Goal: Task Accomplishment & Management: Complete application form

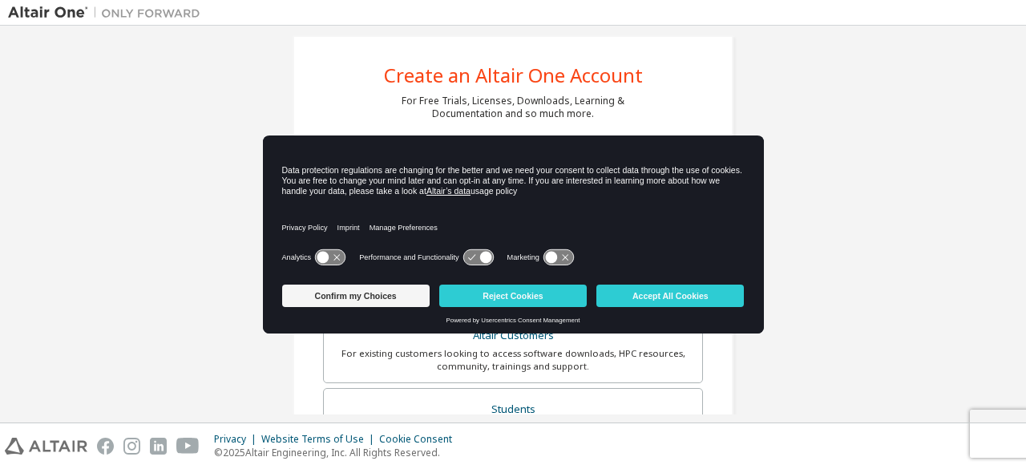
scroll to position [16, 0]
click at [323, 254] on icon at bounding box center [324, 258] width 12 height 12
click at [552, 261] on icon at bounding box center [551, 258] width 12 height 12
click at [481, 256] on icon at bounding box center [485, 258] width 12 height 12
click at [471, 256] on icon at bounding box center [478, 257] width 30 height 15
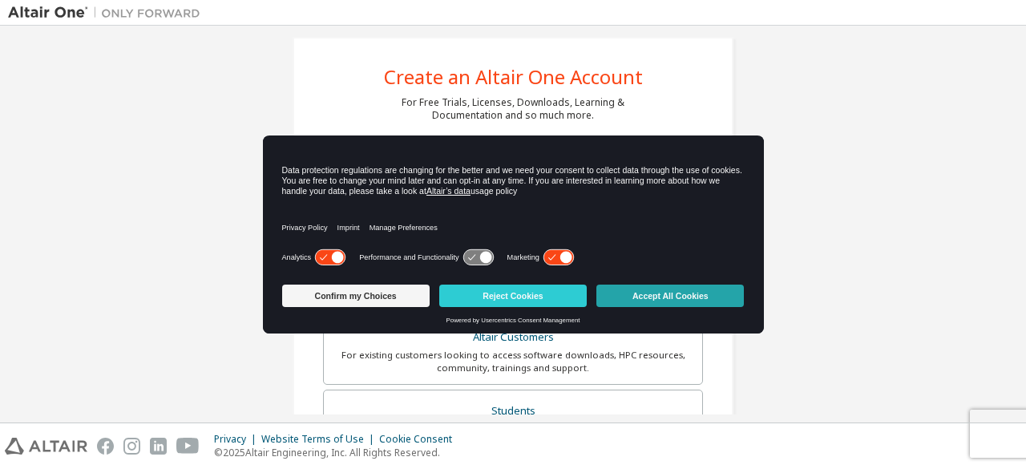
click at [703, 297] on button "Accept All Cookies" at bounding box center [671, 296] width 148 height 22
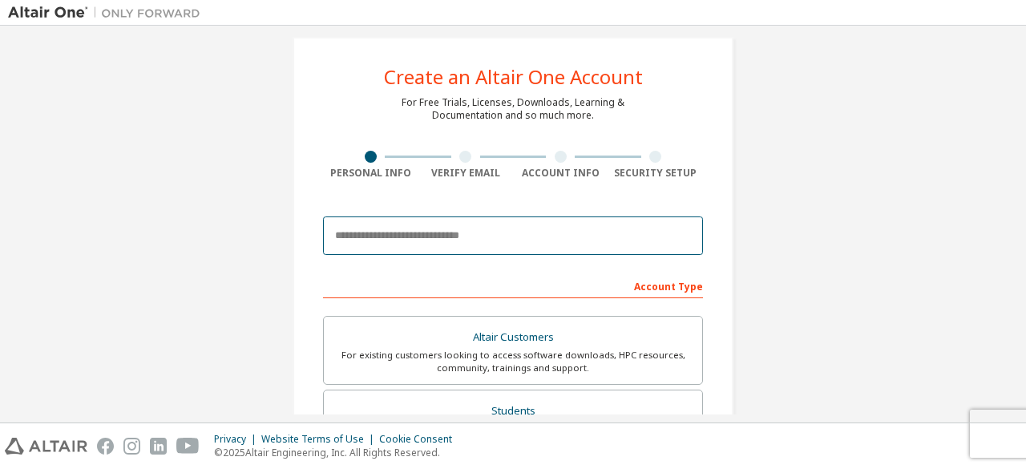
click at [463, 230] on input "email" at bounding box center [513, 235] width 380 height 38
type input "**********"
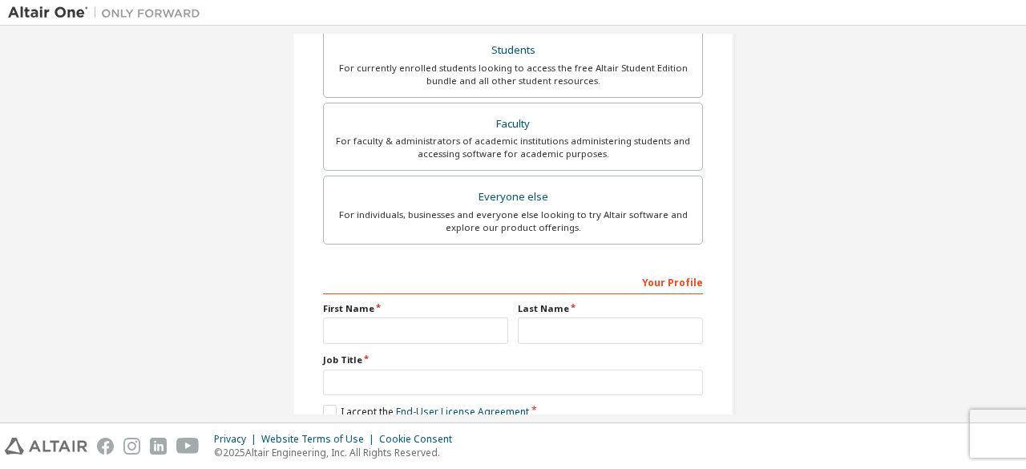
scroll to position [383, 0]
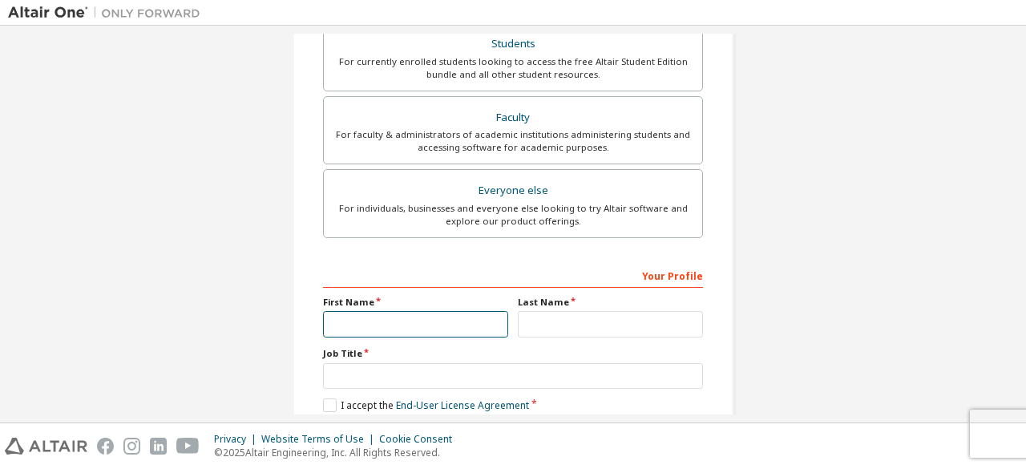
click at [441, 322] on input "text" at bounding box center [415, 324] width 185 height 26
type input "***"
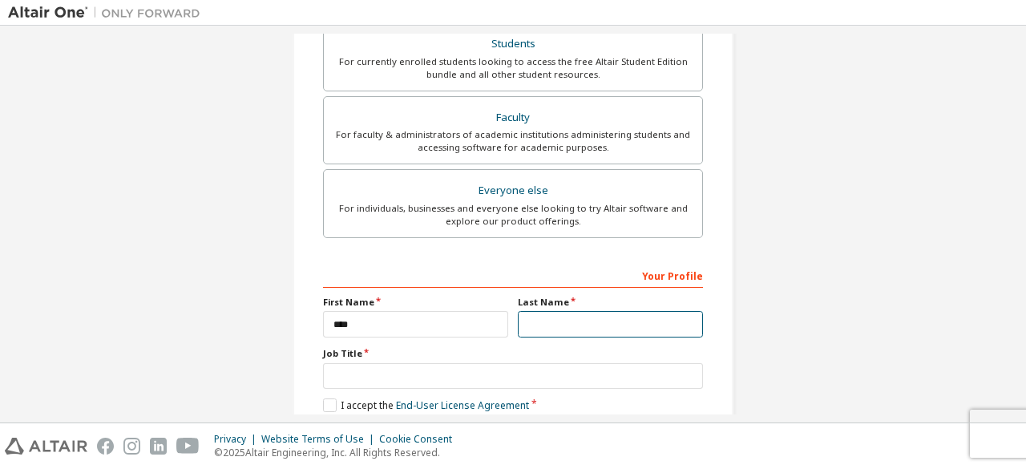
click at [588, 320] on input "text" at bounding box center [610, 324] width 185 height 26
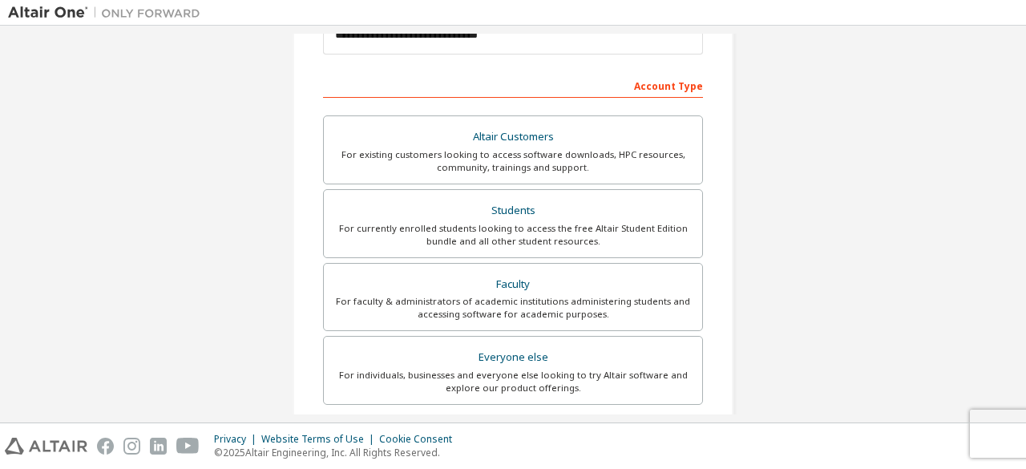
scroll to position [216, 0]
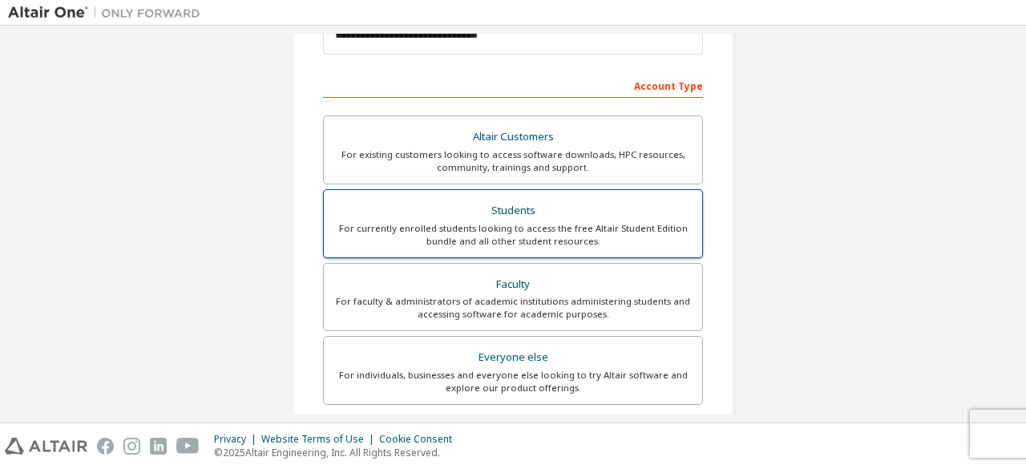
type input "********"
click at [554, 233] on div "For currently enrolled students looking to access the free Altair Student Editi…" at bounding box center [513, 235] width 359 height 26
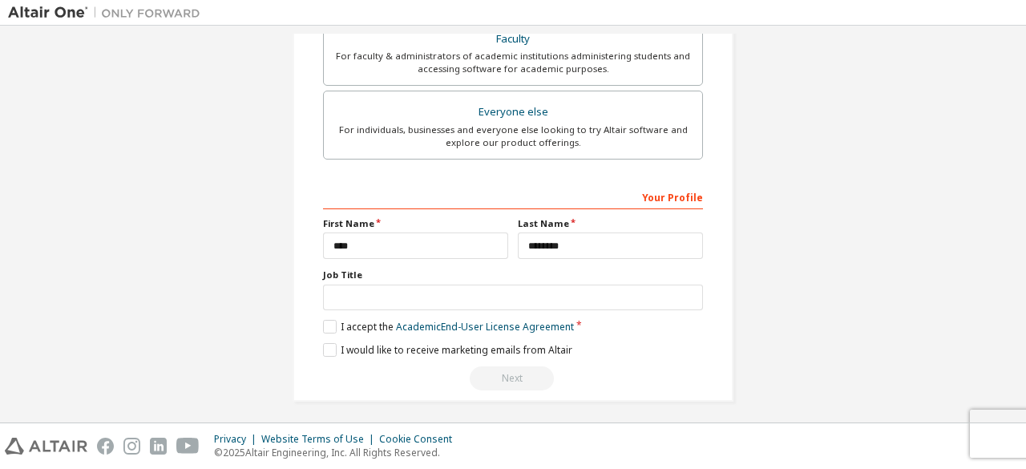
scroll to position [463, 0]
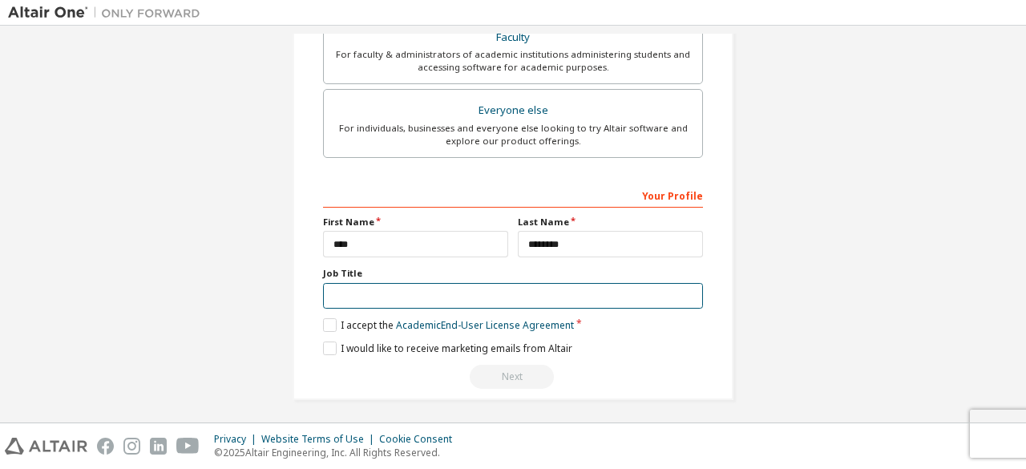
click at [361, 288] on input "text" at bounding box center [513, 296] width 380 height 26
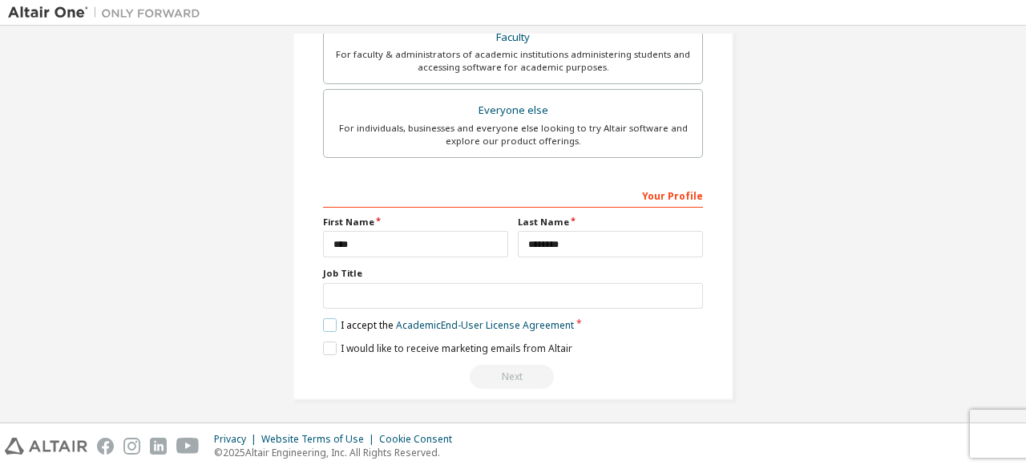
click at [330, 318] on label "I accept the Academic End-User License Agreement" at bounding box center [448, 325] width 251 height 14
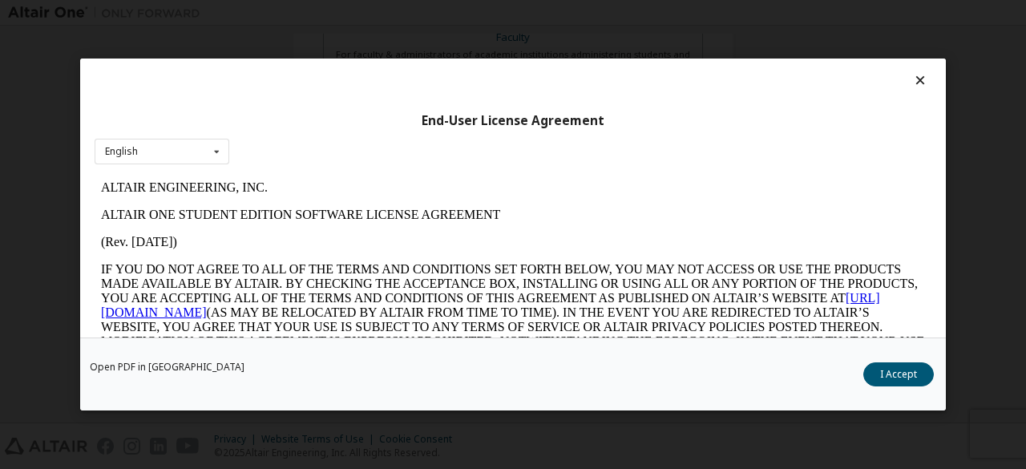
scroll to position [0, 0]
click at [914, 376] on button "I Accept" at bounding box center [899, 374] width 71 height 24
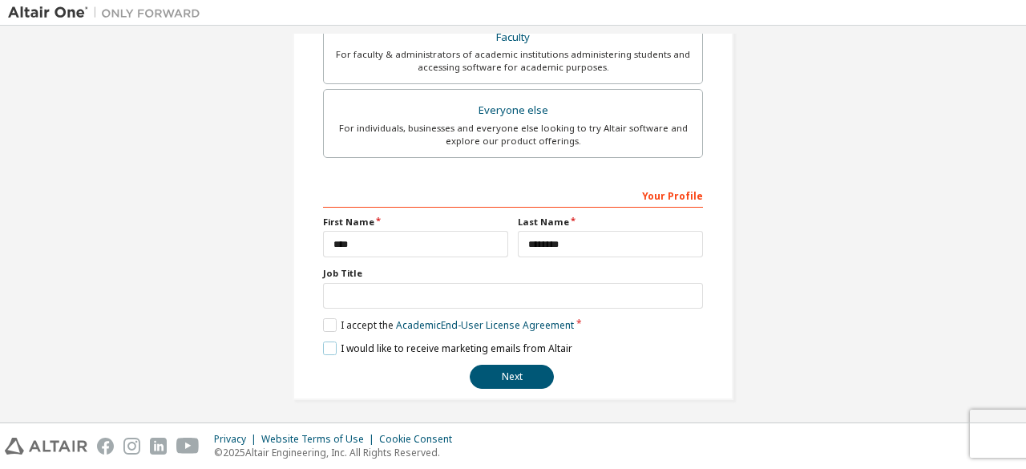
click at [323, 346] on label "I would like to receive marketing emails from Altair" at bounding box center [447, 349] width 249 height 14
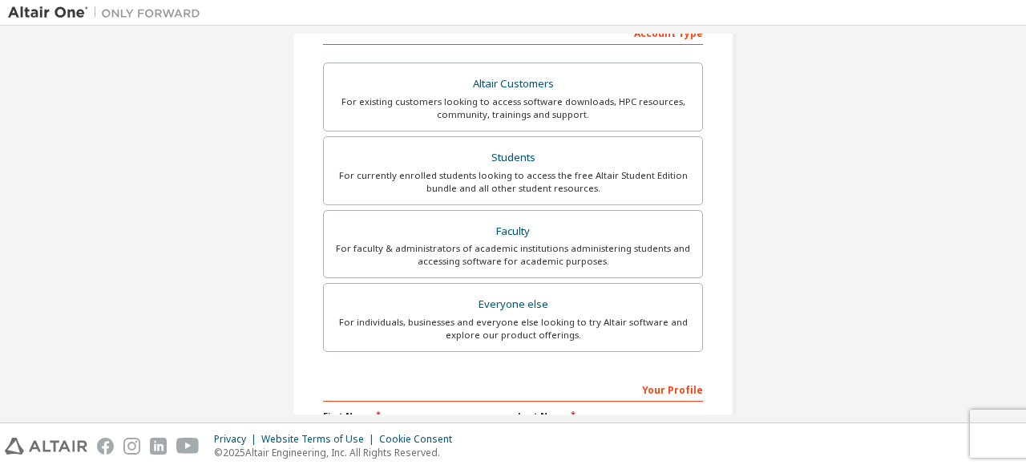
scroll to position [268, 0]
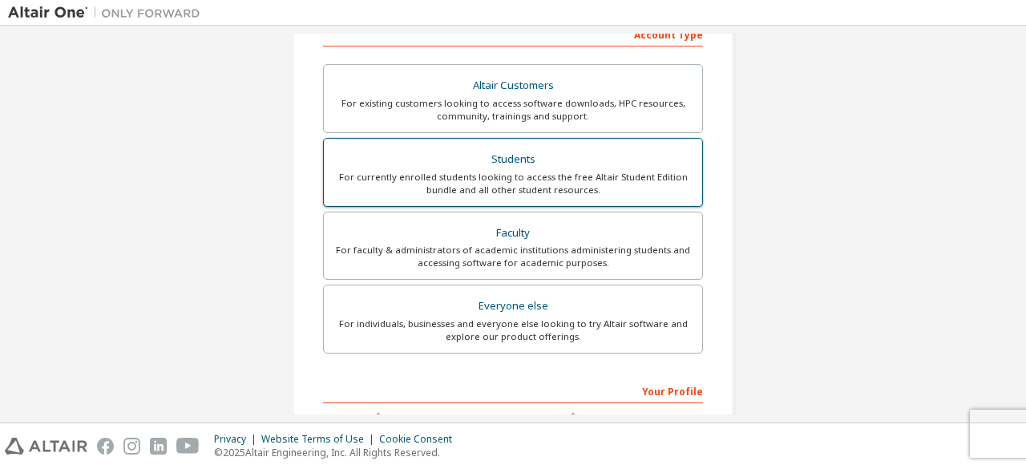
click at [532, 180] on div "For currently enrolled students looking to access the free Altair Student Editi…" at bounding box center [513, 184] width 359 height 26
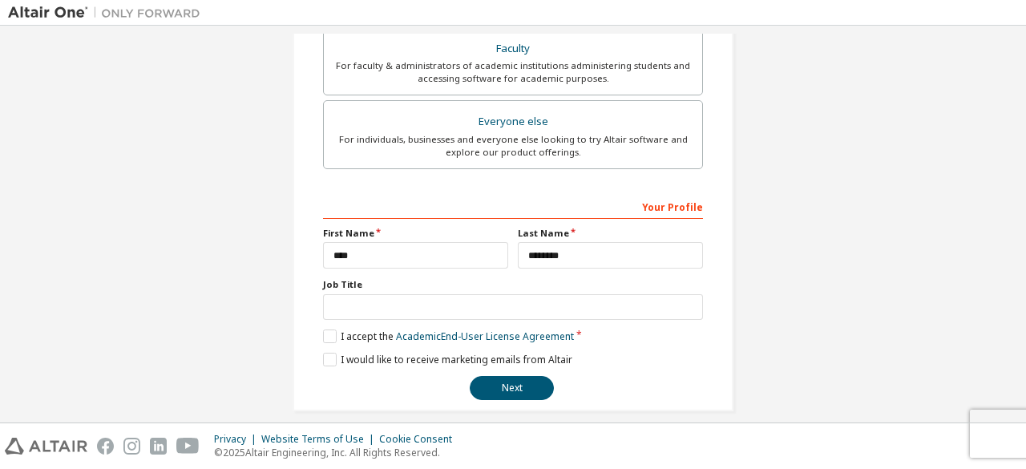
scroll to position [463, 0]
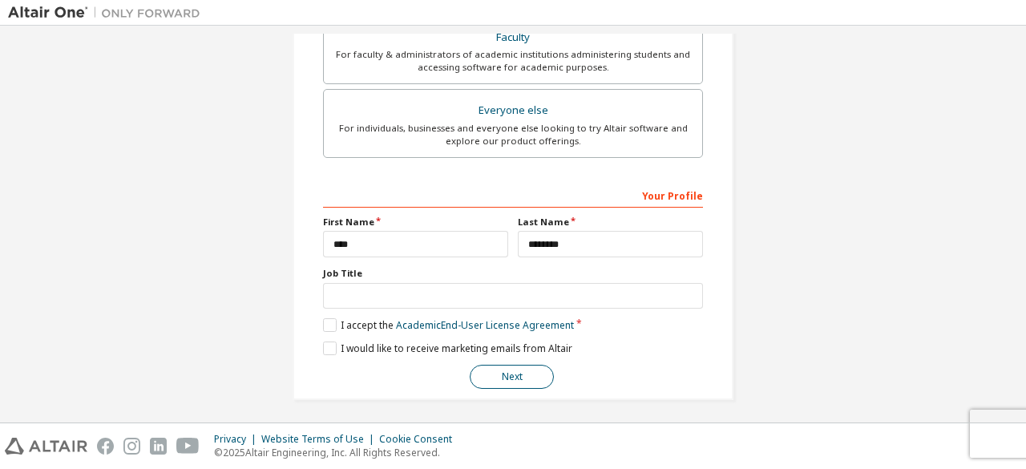
click at [531, 365] on button "Next" at bounding box center [512, 377] width 84 height 24
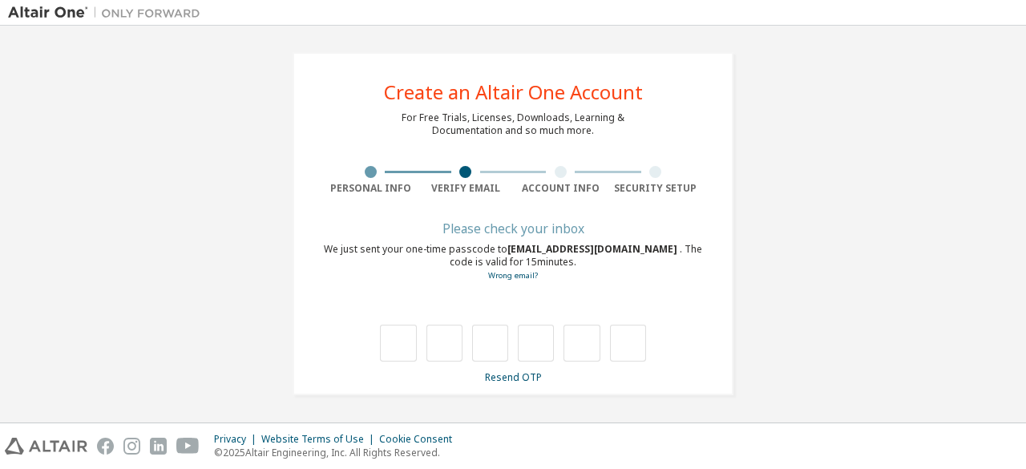
click at [530, 363] on div "**********" at bounding box center [513, 223] width 441 height 343
click at [628, 115] on div "**********" at bounding box center [513, 224] width 441 height 343
click at [837, 104] on div "**********" at bounding box center [513, 225] width 1010 height 382
click at [553, 97] on div "Create an Altair One Account" at bounding box center [513, 92] width 259 height 19
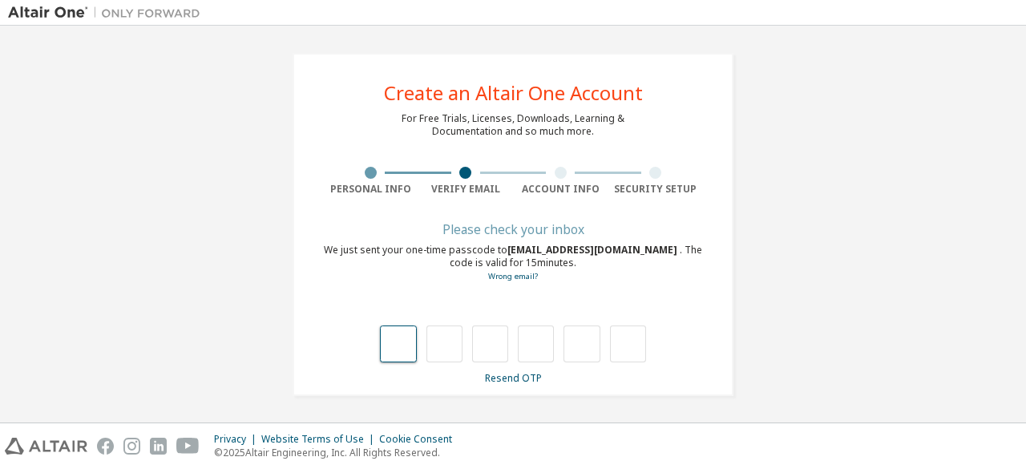
click at [411, 345] on input "text" at bounding box center [398, 344] width 36 height 37
type input "*"
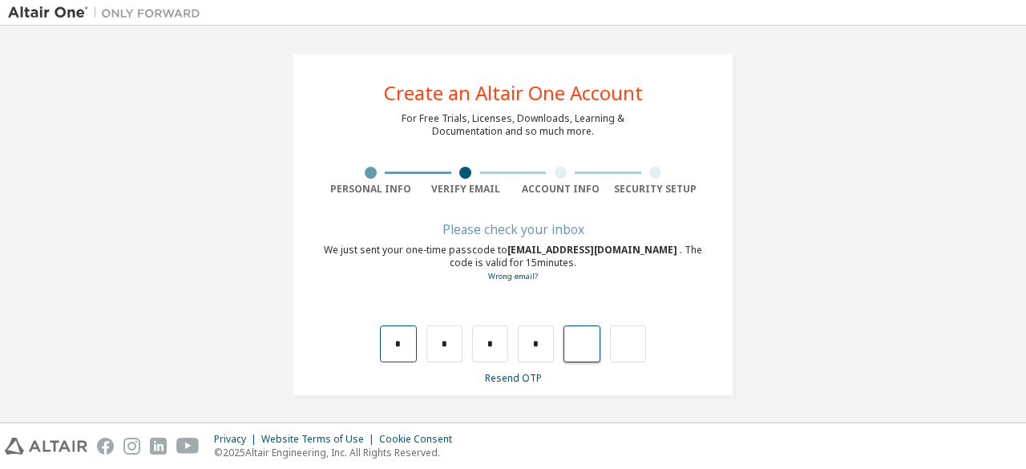
type input "*"
